Goal: Transaction & Acquisition: Purchase product/service

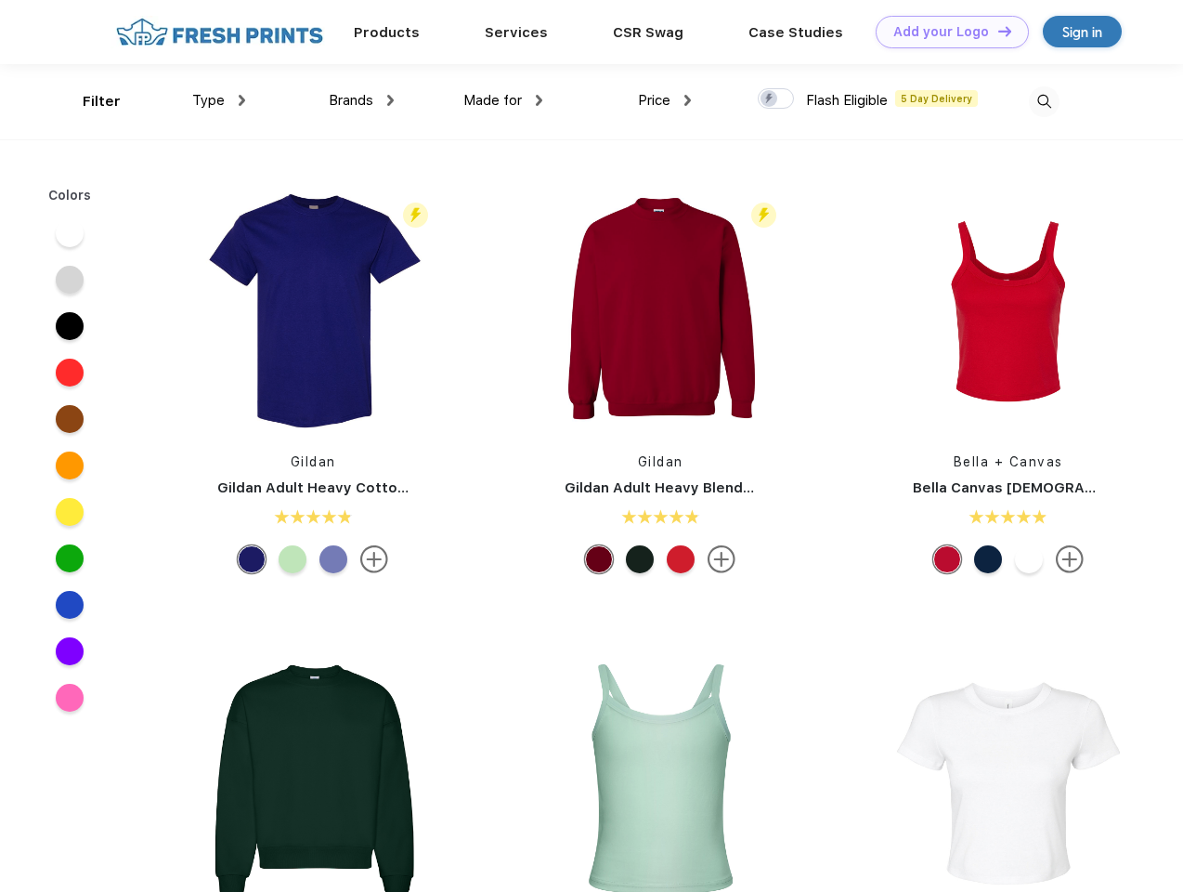
click at [945, 32] on link "Add your Logo Design Tool" at bounding box center [952, 32] width 153 height 33
click at [0, 0] on div "Design Tool" at bounding box center [0, 0] width 0 height 0
click at [996, 31] on link "Add your Logo Design Tool" at bounding box center [952, 32] width 153 height 33
click at [89, 101] on div "Filter" at bounding box center [102, 101] width 38 height 21
click at [219, 100] on span "Type" at bounding box center [208, 100] width 33 height 17
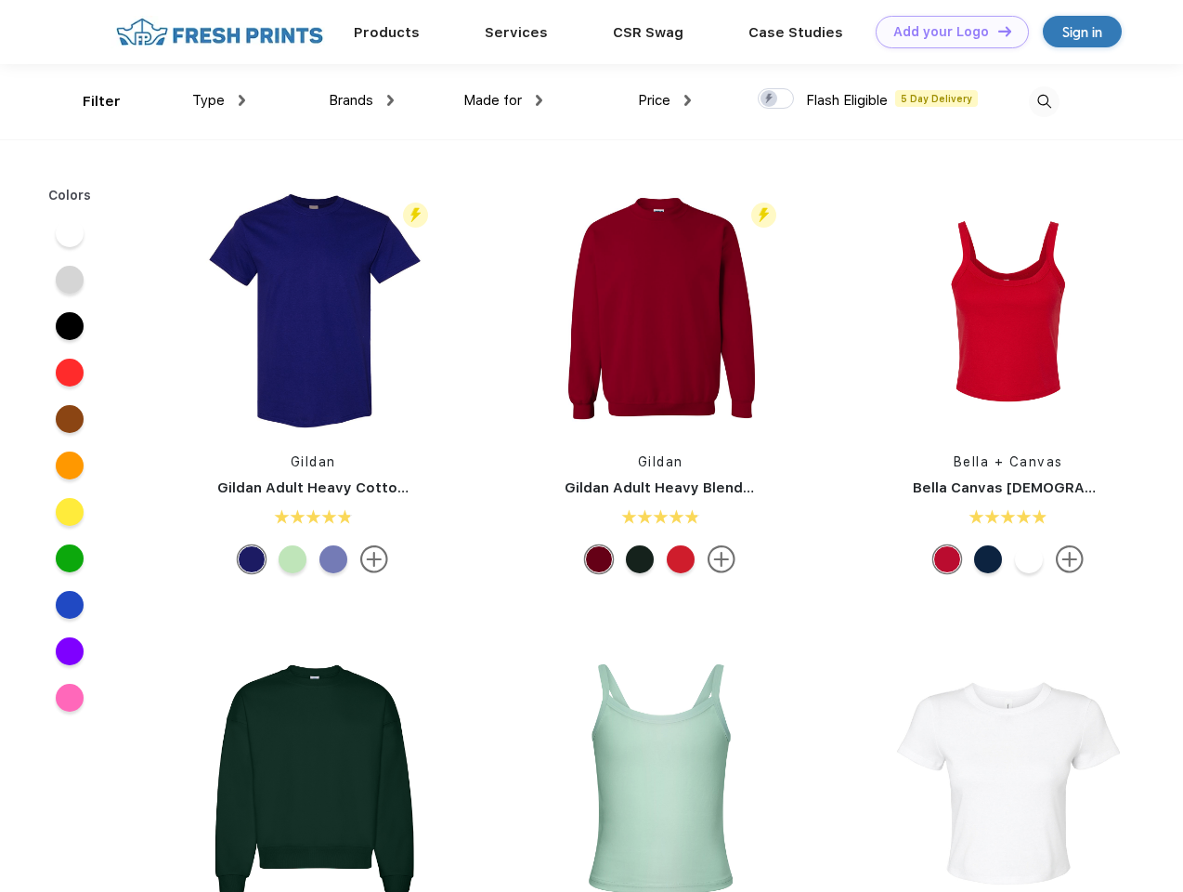
click at [361, 100] on span "Brands" at bounding box center [351, 100] width 45 height 17
click at [503, 100] on span "Made for" at bounding box center [492, 100] width 59 height 17
click at [665, 100] on span "Price" at bounding box center [654, 100] width 33 height 17
click at [776, 99] on div at bounding box center [776, 98] width 36 height 20
click at [770, 99] on input "checkbox" at bounding box center [764, 93] width 12 height 12
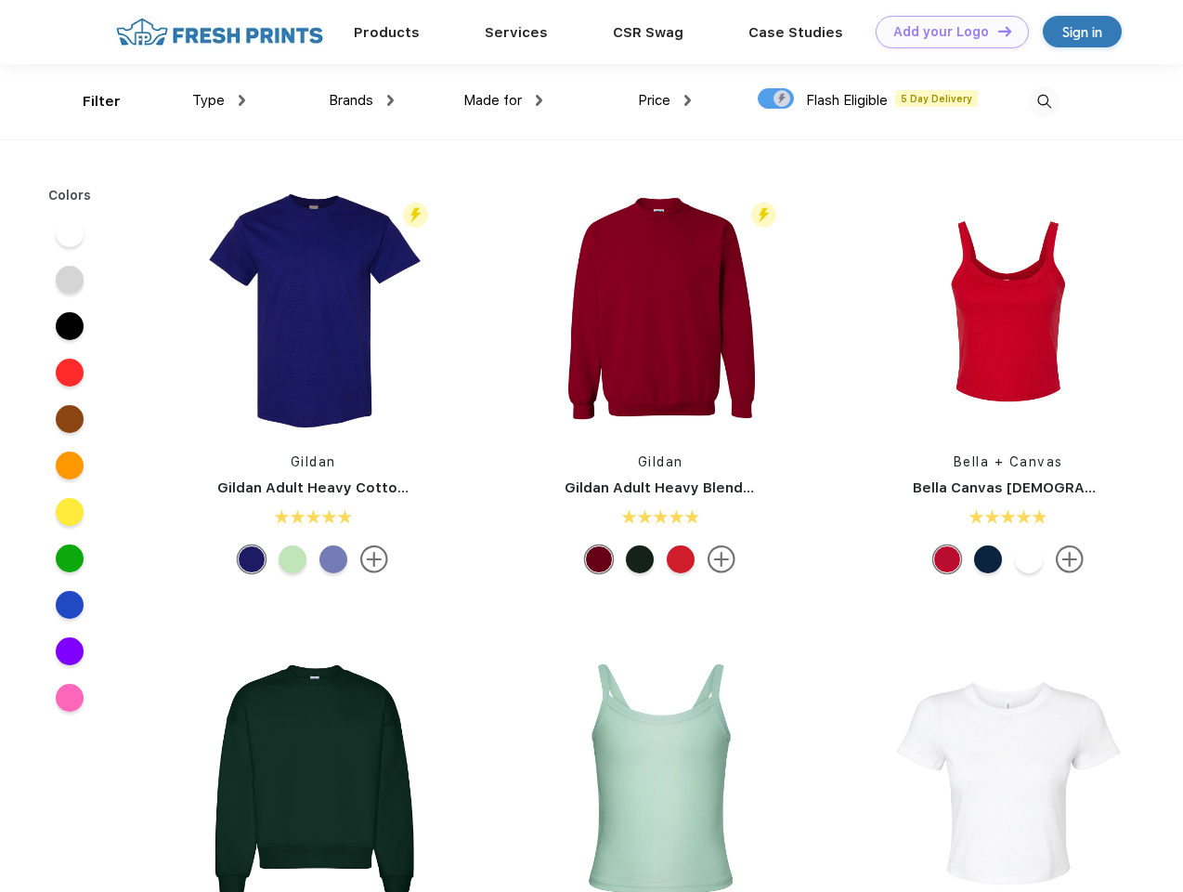
click at [1044, 101] on img at bounding box center [1044, 101] width 31 height 31
